Goal: Check status: Check status

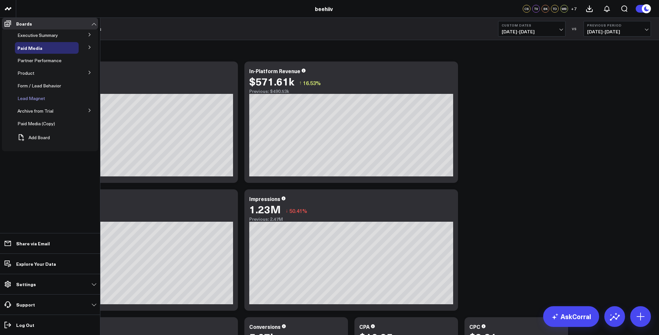
scroll to position [7, 0]
click at [42, 89] on span "Form / Lead Behavior" at bounding box center [39, 86] width 44 height 6
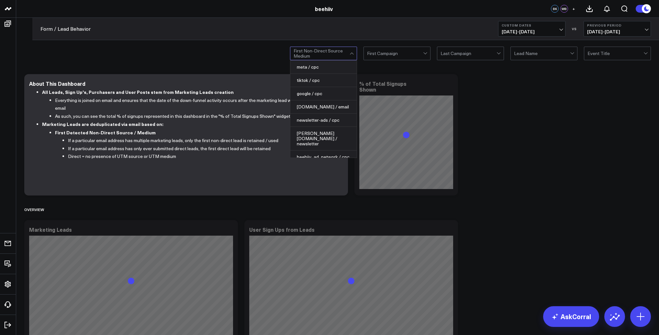
click at [319, 57] on div at bounding box center [321, 53] width 56 height 13
click at [318, 68] on div "meta / cpc" at bounding box center [323, 67] width 66 height 13
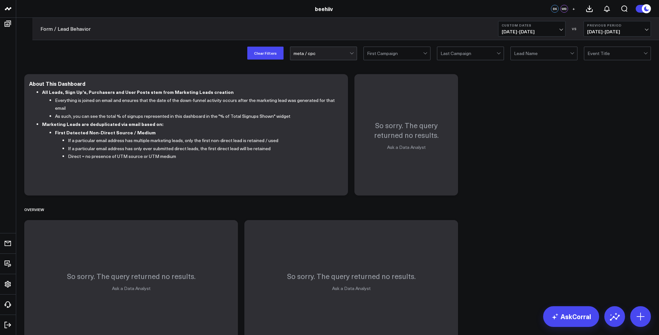
click at [329, 54] on div at bounding box center [321, 53] width 56 height 13
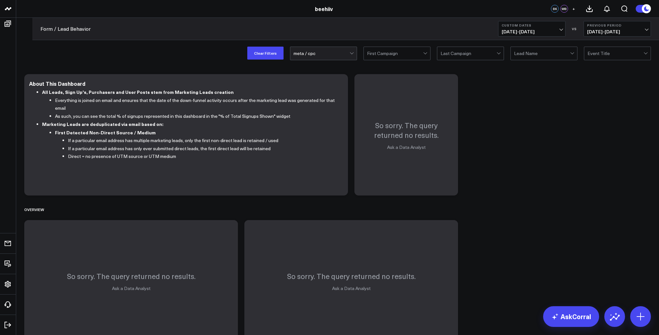
click at [532, 33] on span "12/01/24 - 12/14/24" at bounding box center [532, 31] width 60 height 5
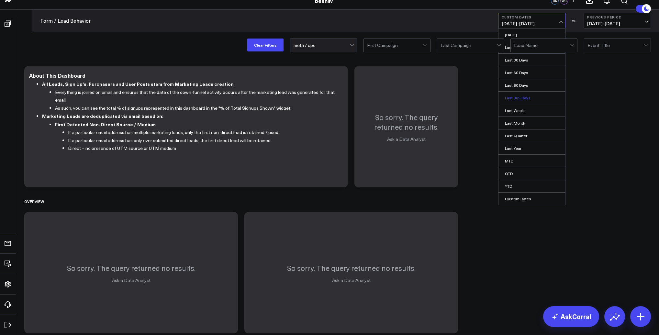
scroll to position [8, 0]
click at [523, 53] on link "Last 7 Days" at bounding box center [531, 47] width 67 height 12
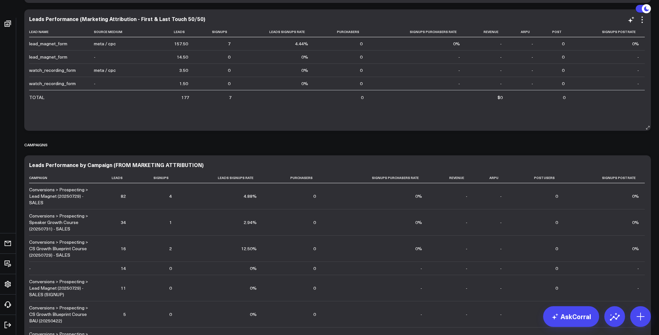
scroll to position [1657, 0]
